Goal: Task Accomplishment & Management: Use online tool/utility

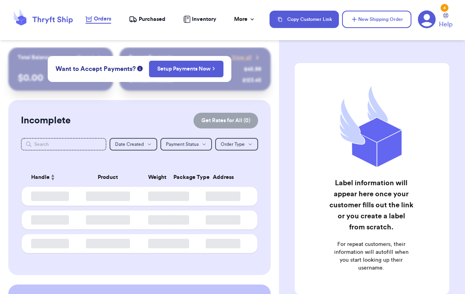
scroll to position [2, 0]
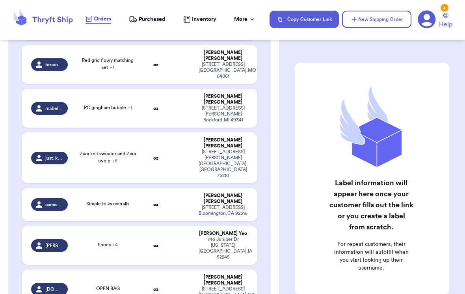
scroll to position [1417, 0]
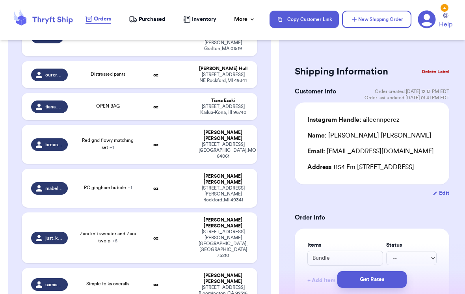
scroll to position [1337, 0]
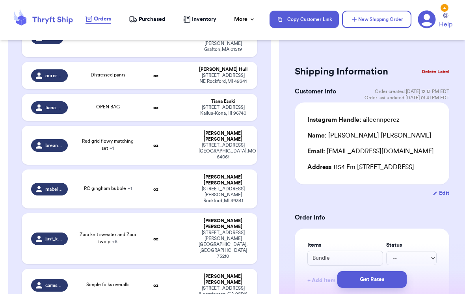
type input "Open bag"
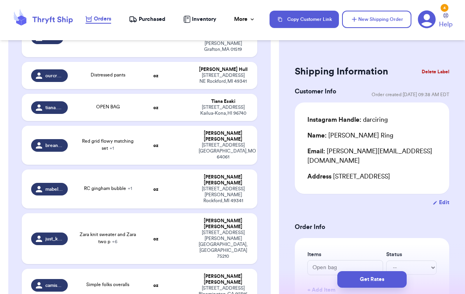
type input "Na"
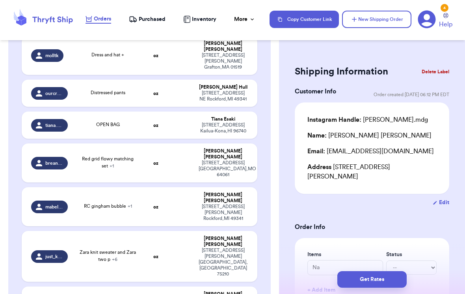
scroll to position [1318, 0]
type input "ON olive ribbed set"
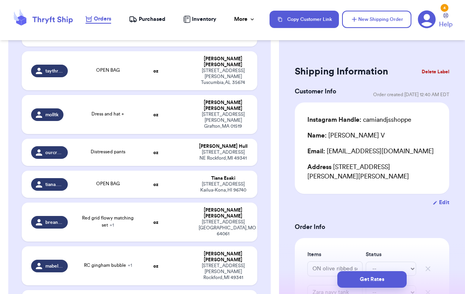
scroll to position [1257, 0]
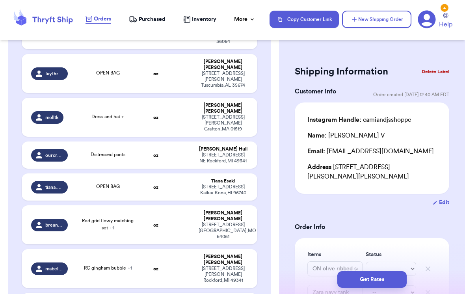
type input "Shirt"
type input "3 dresses"
type input "54$"
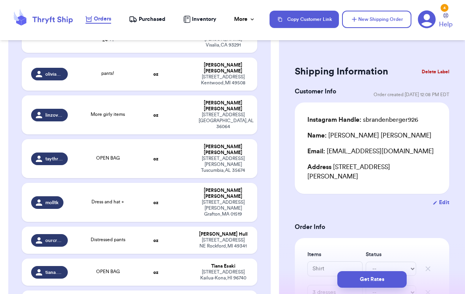
scroll to position [1172, 0]
type input "Shoes"
type input "3 sets"
type input "Sweatshirt"
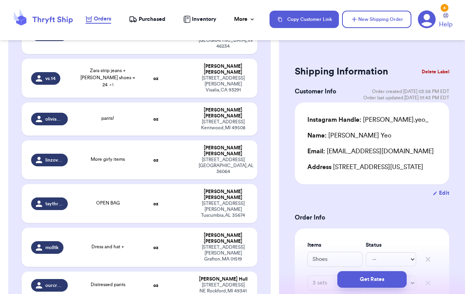
scroll to position [1125, 0]
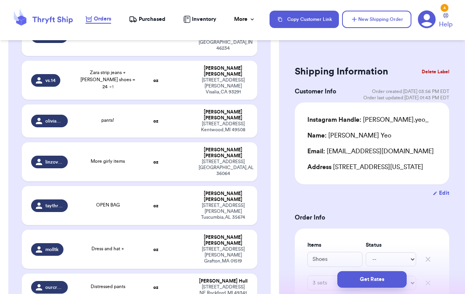
type input "Simple folks overalls"
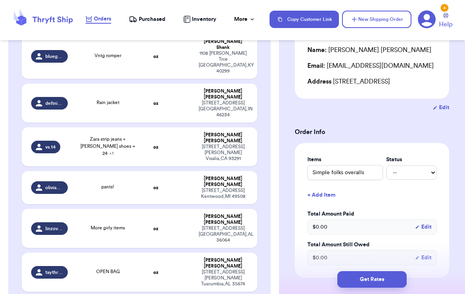
scroll to position [1059, 0]
type input "Zara knit sweater and Zara two p"
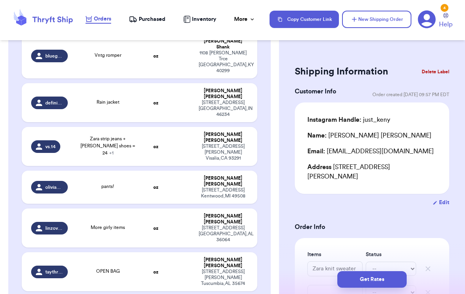
scroll to position [0, 0]
type input "RC gingham bubble"
type input "Jk navy flower sweatshirt"
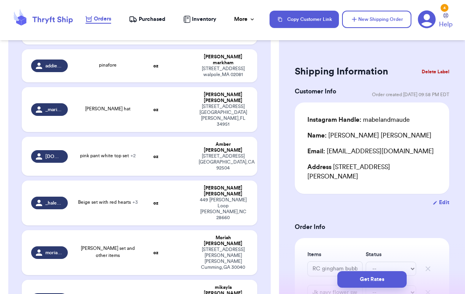
scroll to position [174, 0]
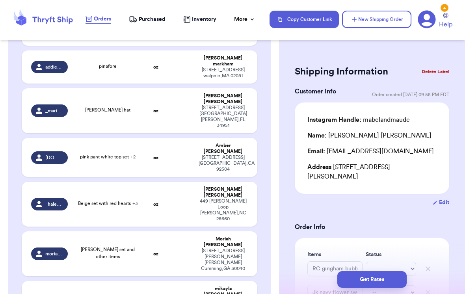
click at [236, 236] on div "Moriah Mallory" at bounding box center [222, 242] width 49 height 12
type input "[PERSON_NAME] set and other items"
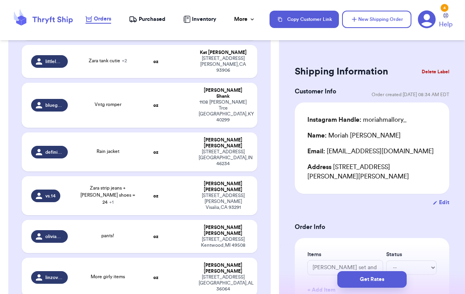
scroll to position [1012, 0]
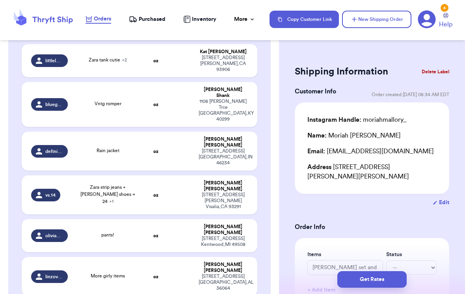
type input "Red grid flowy matching set"
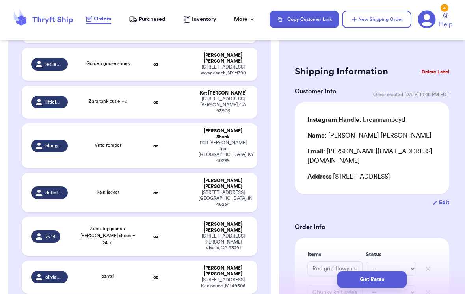
scroll to position [969, 0]
type input "Distressed pants"
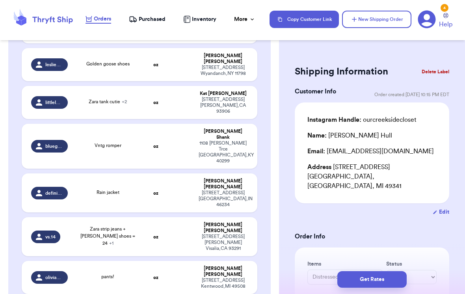
type input "Dress and hat +"
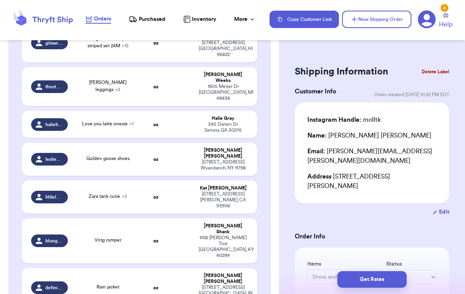
scroll to position [872, 0]
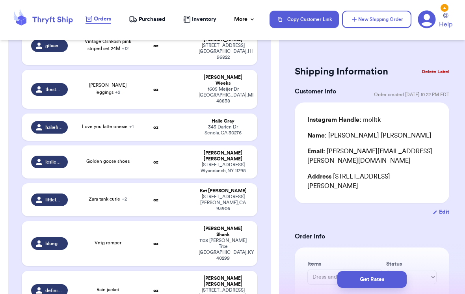
type input "More girly items"
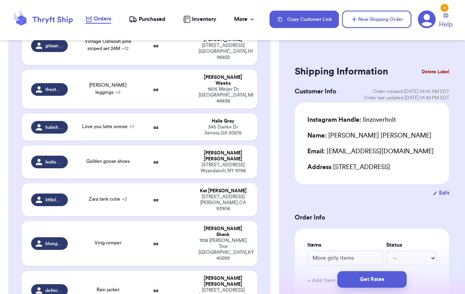
type input "pants!"
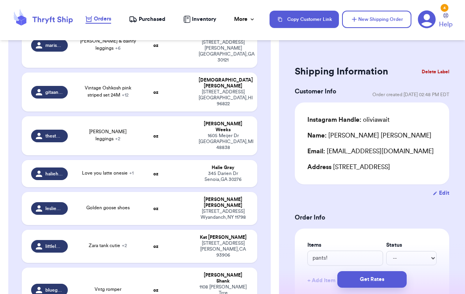
scroll to position [826, 0]
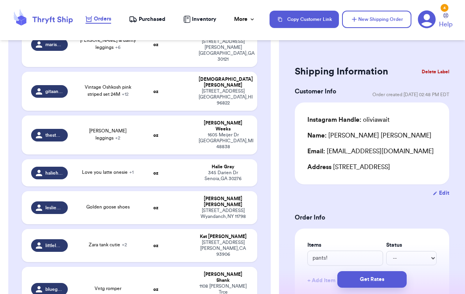
type input "Zara strip jeans +[PERSON_NAME] shoes = 24"
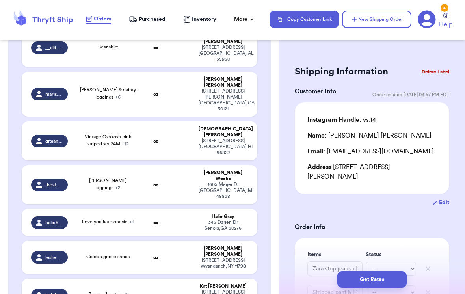
scroll to position [777, 0]
type input "Rain jacket"
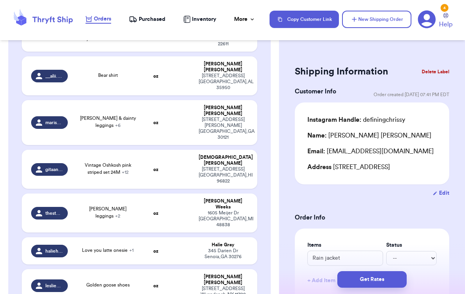
scroll to position [749, 0]
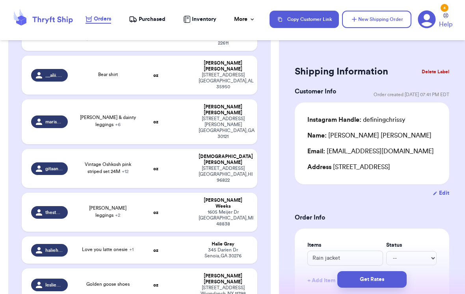
type input "Vntg romper"
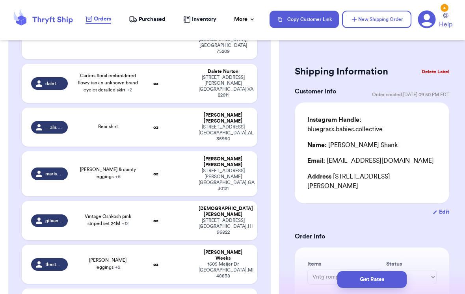
scroll to position [697, 0]
type input "Zara tank cutie"
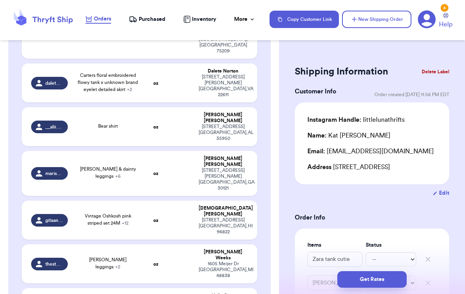
type input "Golden goose shoes"
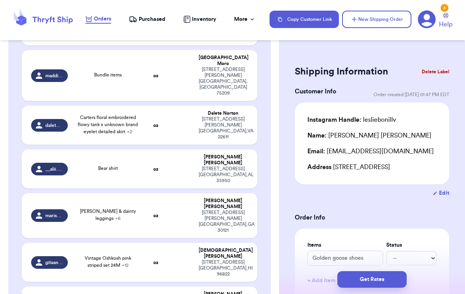
scroll to position [655, 0]
type input "Love you latte onesie"
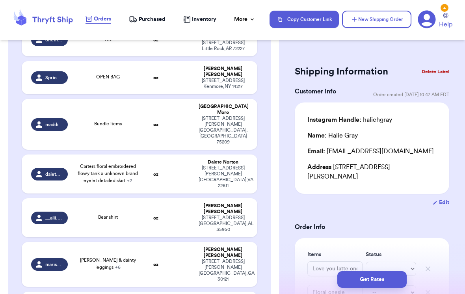
scroll to position [599, 0]
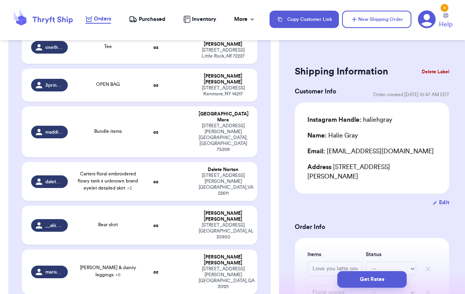
type input "[PERSON_NAME] leggings"
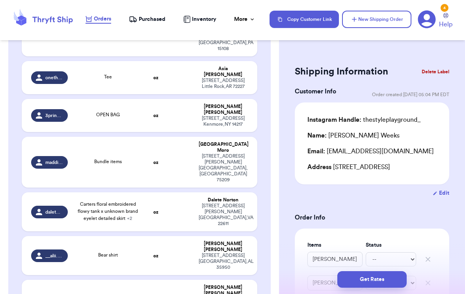
scroll to position [568, 0]
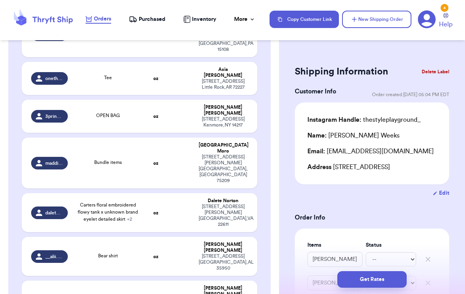
type input "Vintage Oshkosh pink striped set 24M"
type input "Zara floral top and culottes set 2Y"
type input "Fin & Vince apple embroidered overall dress 12/18"
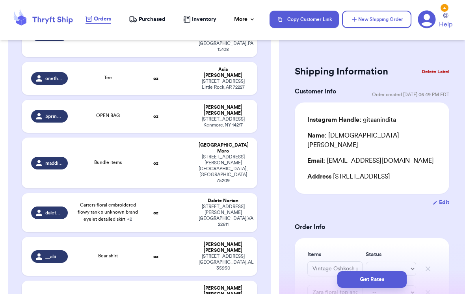
type input "[PERSON_NAME] & dainty leggings"
type input "Jamie Kay lilac flutter top and dainty shorts"
type input "Jamie Kay confetti sweatshirt and ribbed leggings"
type input "Little co chunky knit flared leggings"
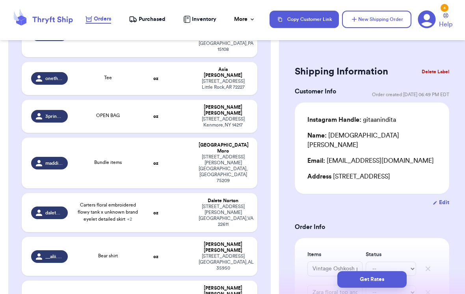
type input "Rylee + cru super soft cardigan-pinkish"
type input "Zara tulip set"
type input "Unknown brand floral wide leg pants"
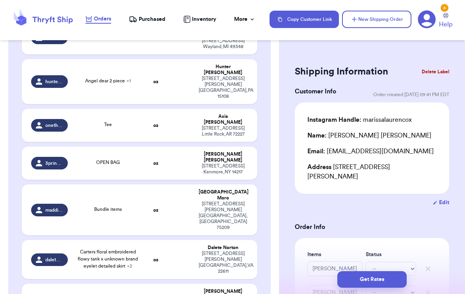
scroll to position [514, 0]
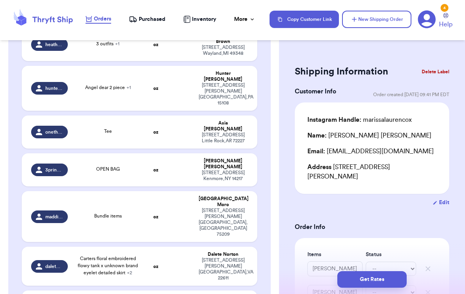
type input "Bear shirt"
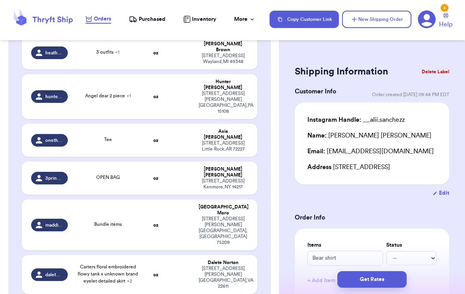
scroll to position [523, 0]
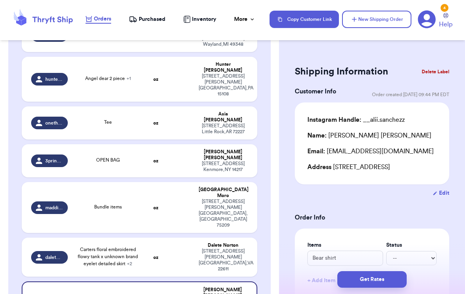
click at [208, 248] on div "307 Ashby Ct Berryville , VA 22611" at bounding box center [222, 260] width 49 height 24
type input "Carters floral embroidered flowy tank x unknown brand eyelet detailed skirt"
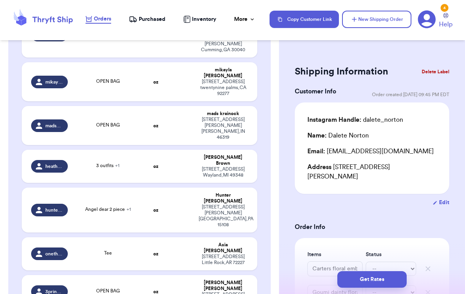
scroll to position [393, 0]
type input "Bundle items"
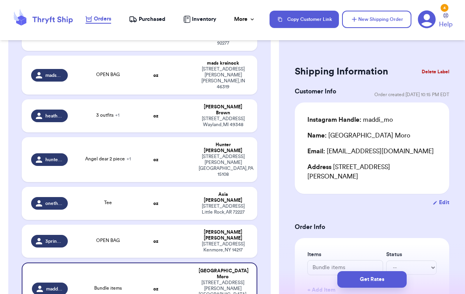
scroll to position [446, 0]
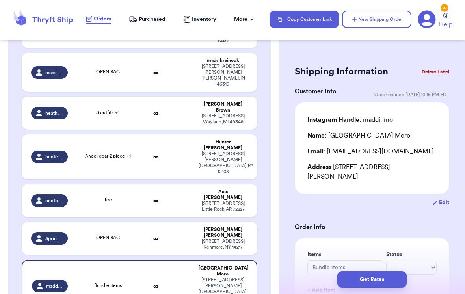
type input "Carters floral embroidered flowy tank x unknown brand eyelet detailed skirt"
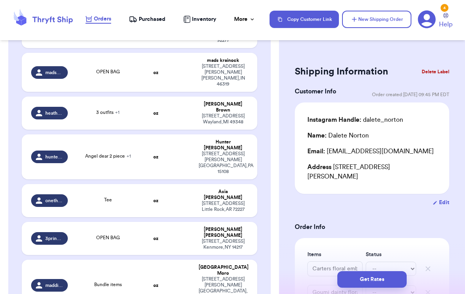
click at [181, 259] on td at bounding box center [180, 284] width 25 height 51
type input "Bundle items"
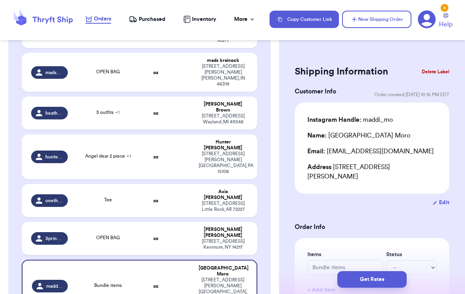
scroll to position [394, 0]
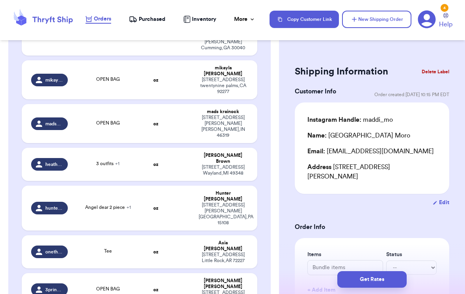
click at [234, 252] on div "33 Coachlight Drive Little Rock , AR 72227" at bounding box center [222, 258] width 49 height 12
type input "Tee"
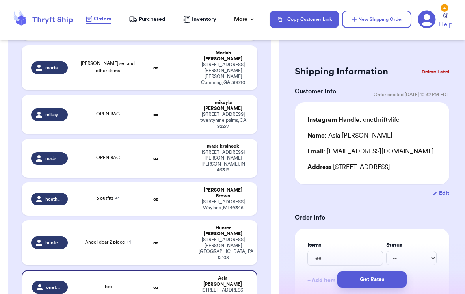
scroll to position [361, 0]
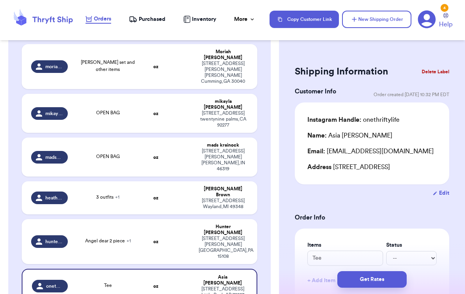
click at [228, 235] on div "422 Meade Drive Coraopolis , PA 15108" at bounding box center [222, 247] width 49 height 24
type input "Angel dear 2 piece"
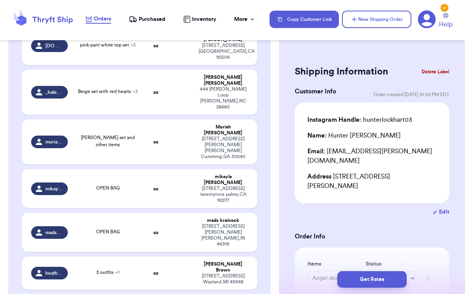
scroll to position [295, 0]
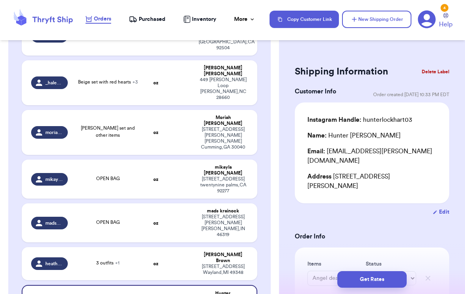
click at [207, 263] on div "2693 Cutlass St Wayland , MI 49348" at bounding box center [222, 269] width 49 height 12
type input "3 outfits"
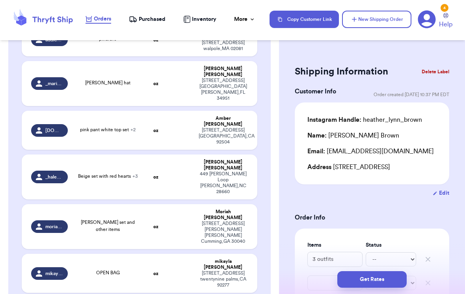
scroll to position [202, 0]
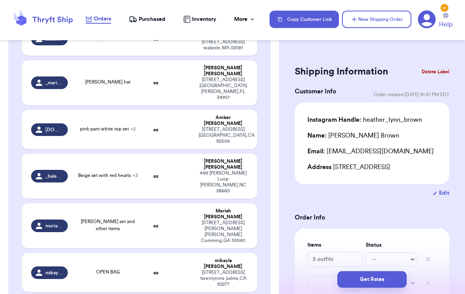
click at [155, 223] on strong "oz" at bounding box center [155, 225] width 5 height 5
type input "[PERSON_NAME] set and other items"
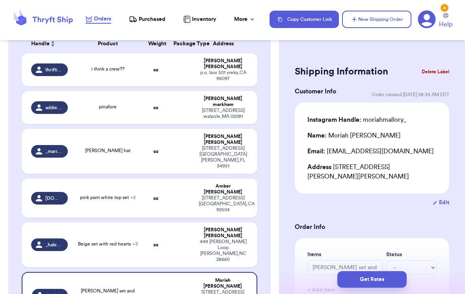
scroll to position [147, 0]
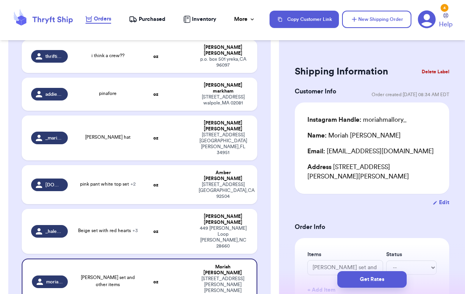
click at [220, 225] on div "449 Olin Loop Olin , NC 28660" at bounding box center [222, 237] width 49 height 24
type input "Beige set with red hearts"
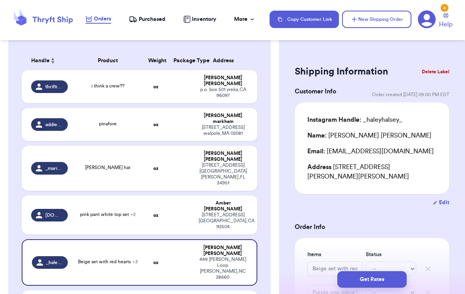
scroll to position [119, 0]
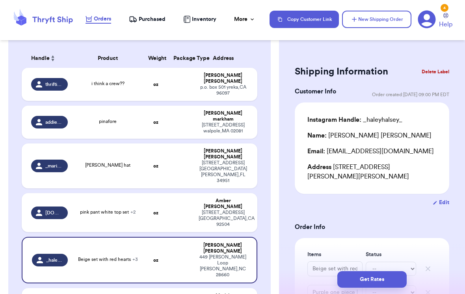
click at [222, 209] on div "2849 Irving St Riverside , CA 92504" at bounding box center [222, 218] width 49 height 18
type input "pink pant white top set"
type input "Green 2 pc set"
type input "Peace shirt"
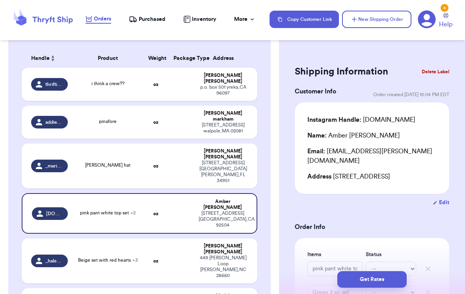
click at [229, 160] on div "7504 Lakeland Blvd Fort Pierce , FL 34951" at bounding box center [222, 172] width 49 height 24
type input "[PERSON_NAME] hat"
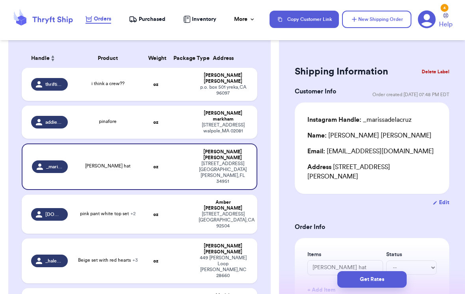
scroll to position [0, 0]
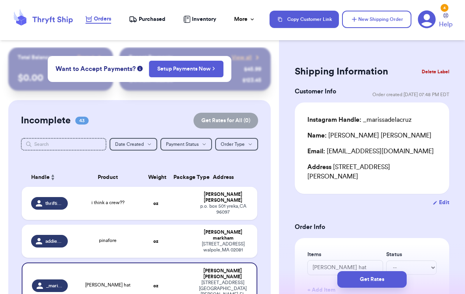
click at [171, 240] on td at bounding box center [180, 240] width 25 height 33
type input "pinafore"
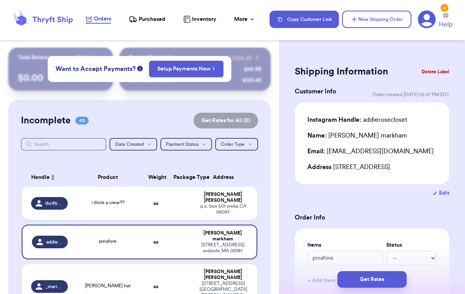
click at [237, 208] on div "p.o. box 501 yreka , CA 96097" at bounding box center [222, 209] width 49 height 12
type input "i think a crew??"
